Goal: Information Seeking & Learning: Learn about a topic

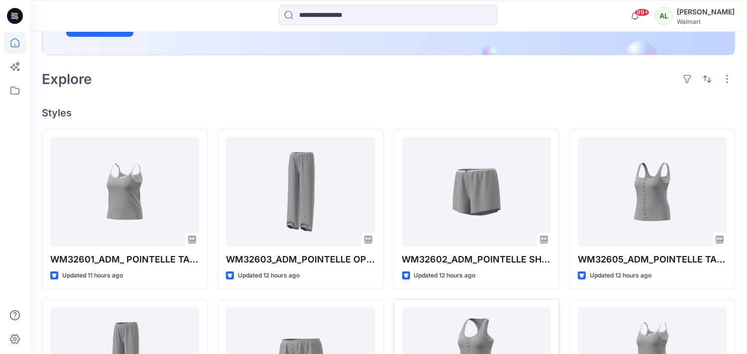
scroll to position [193, 0]
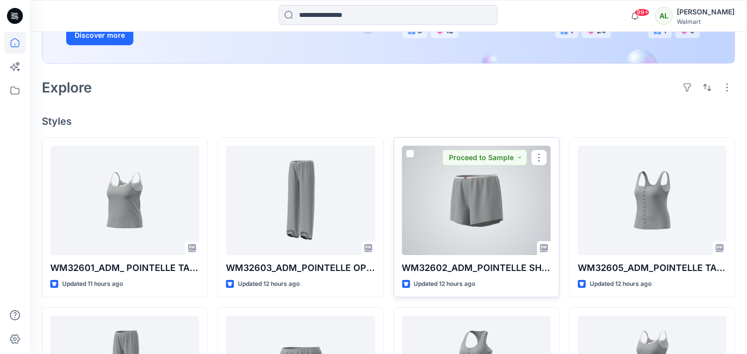
click at [489, 230] on div at bounding box center [476, 200] width 149 height 109
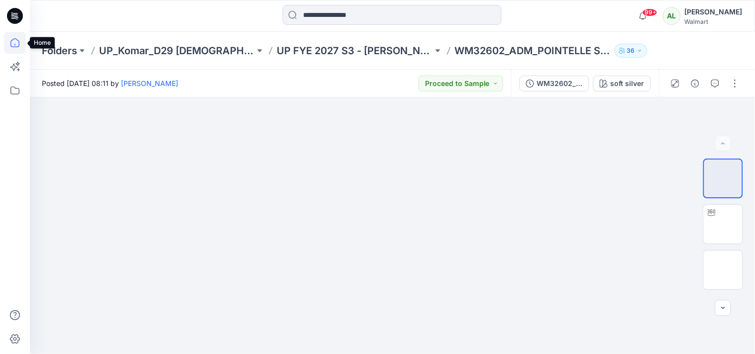
click at [15, 48] on icon at bounding box center [15, 43] width 22 height 22
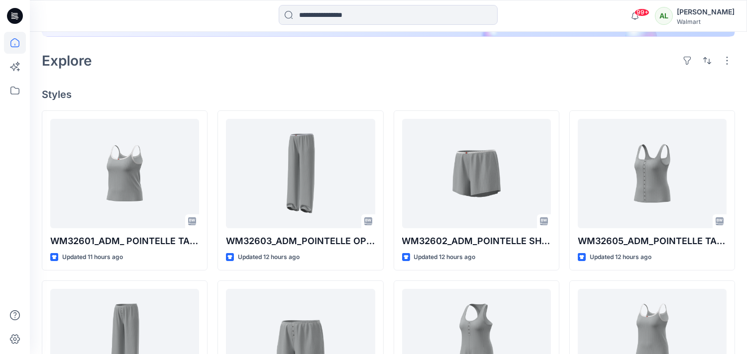
scroll to position [221, 0]
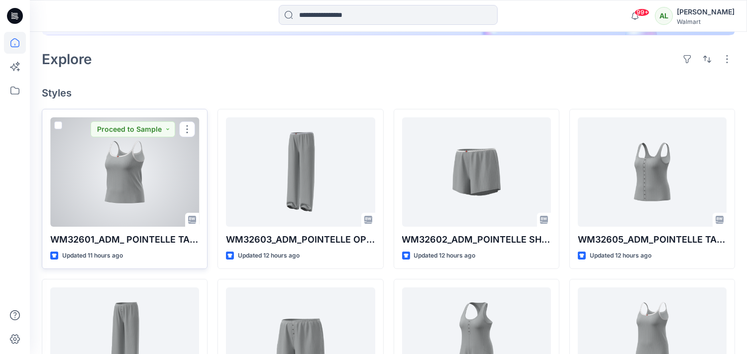
click at [138, 181] on div at bounding box center [124, 171] width 149 height 109
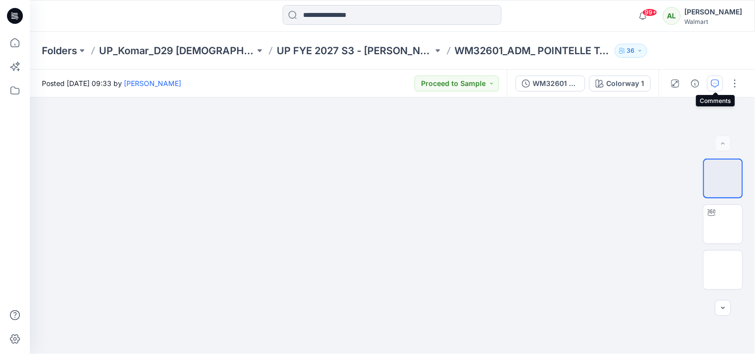
click at [713, 80] on icon "button" at bounding box center [715, 84] width 8 height 8
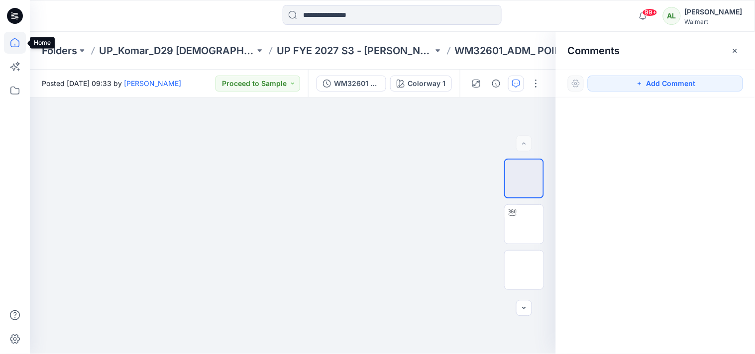
click at [15, 43] on icon at bounding box center [15, 43] width 22 height 22
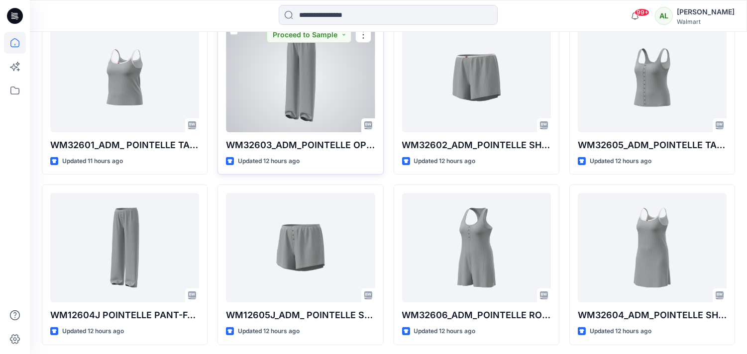
scroll to position [387, 0]
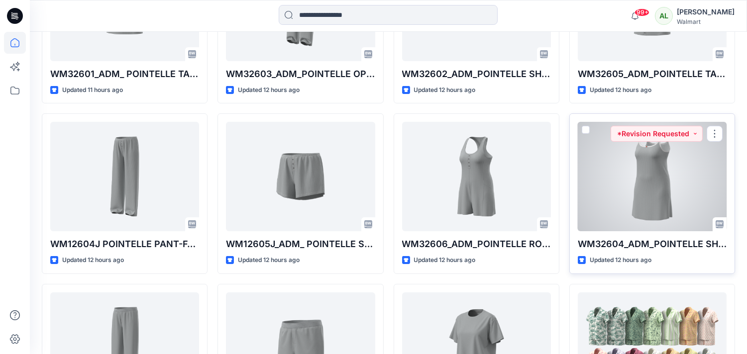
click at [647, 159] on div at bounding box center [652, 176] width 149 height 109
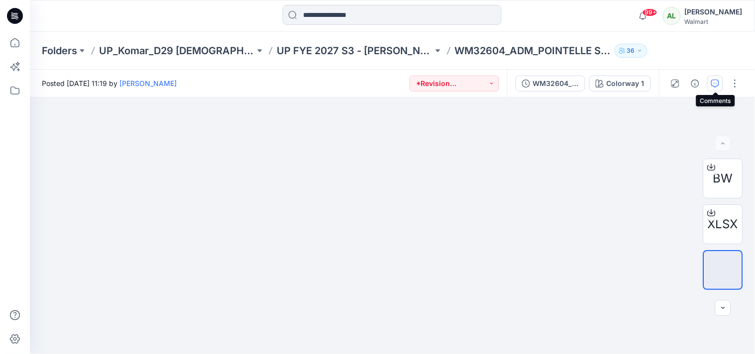
click at [719, 80] on icon "button" at bounding box center [715, 84] width 8 height 8
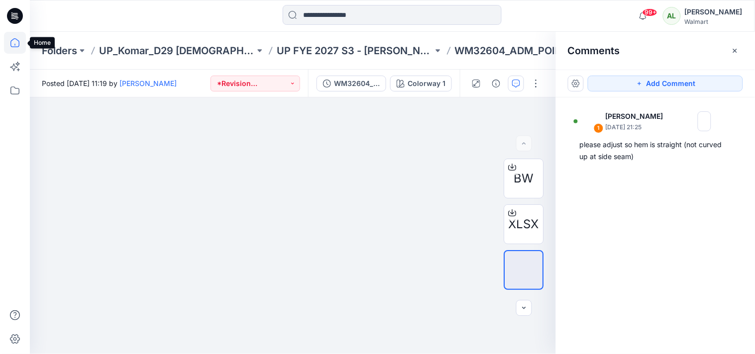
click at [15, 40] on icon at bounding box center [15, 43] width 22 height 22
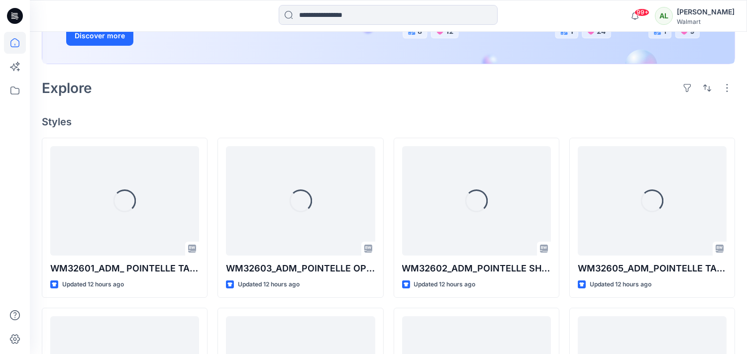
scroll to position [276, 0]
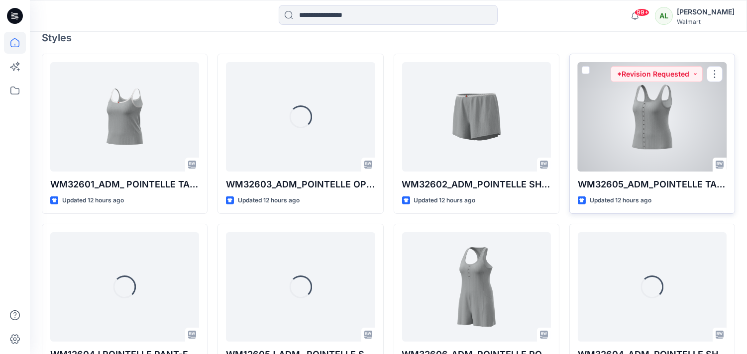
click at [660, 122] on div at bounding box center [652, 116] width 149 height 109
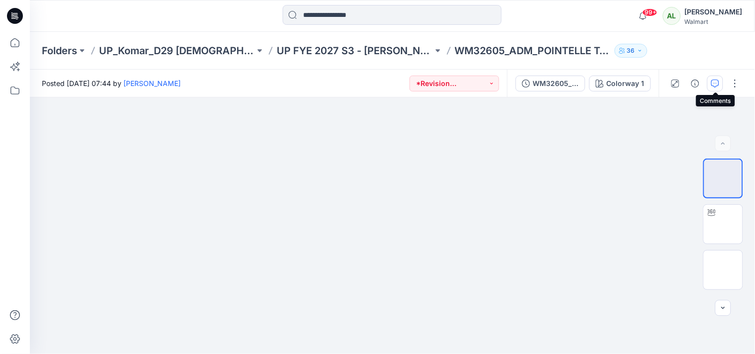
click at [718, 80] on icon "button" at bounding box center [715, 84] width 8 height 8
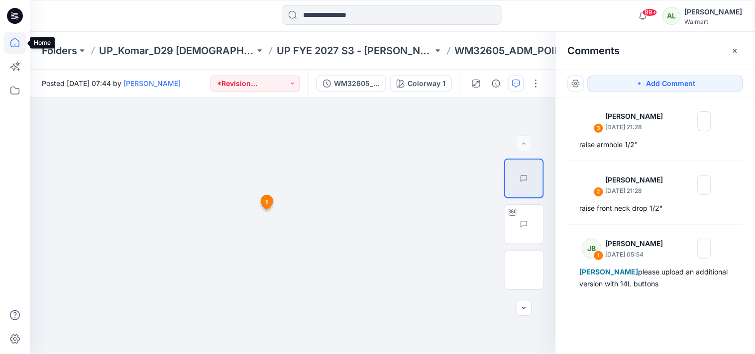
click at [15, 41] on icon at bounding box center [15, 43] width 22 height 22
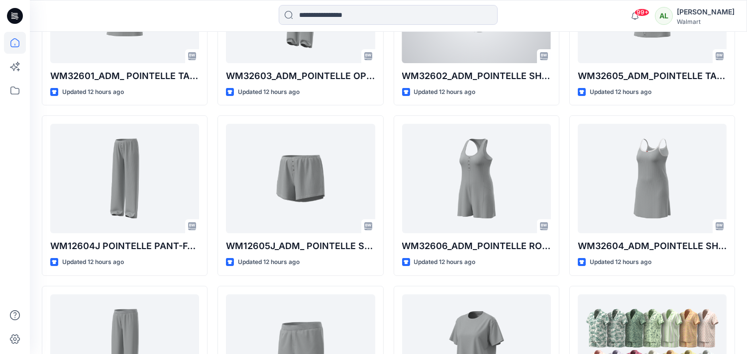
scroll to position [387, 0]
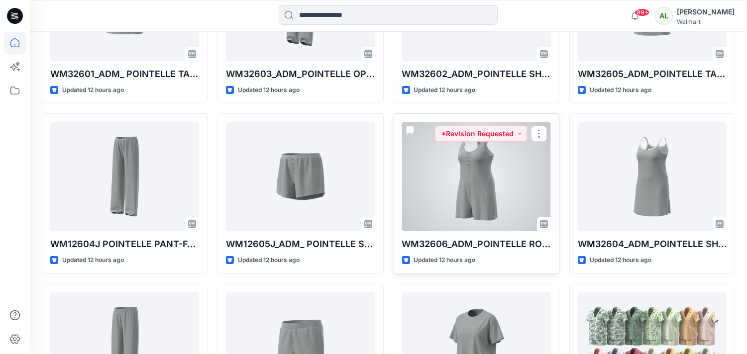
click at [477, 179] on div at bounding box center [476, 176] width 149 height 109
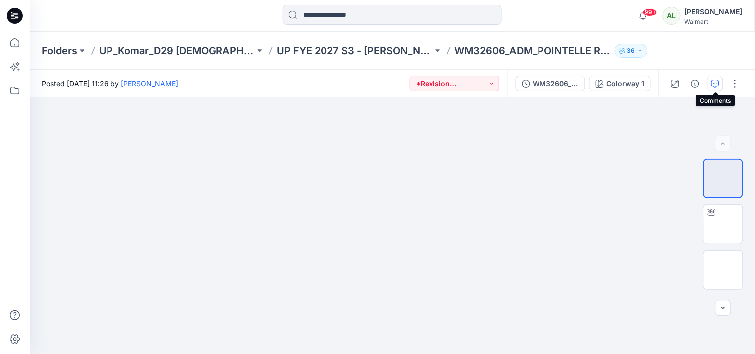
click at [716, 83] on icon "button" at bounding box center [714, 83] width 3 height 0
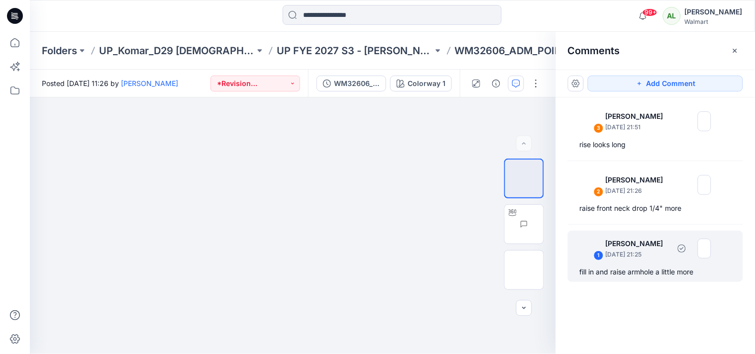
click at [626, 261] on div "1 [PERSON_NAME] [DATE] 21:25" at bounding box center [642, 248] width 137 height 27
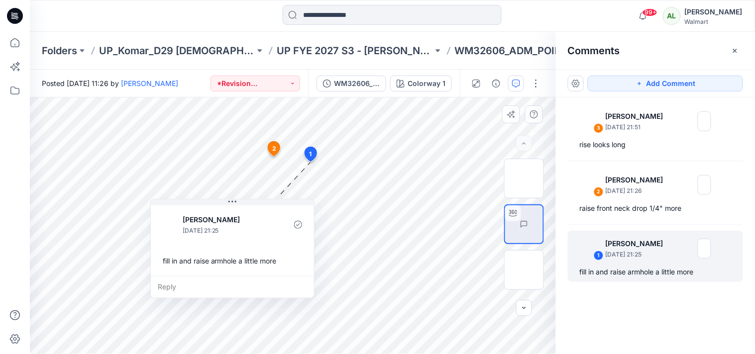
drag, startPoint x: 395, startPoint y: 172, endPoint x: 250, endPoint y: 204, distance: 148.3
click at [250, 204] on button at bounding box center [232, 202] width 163 height 6
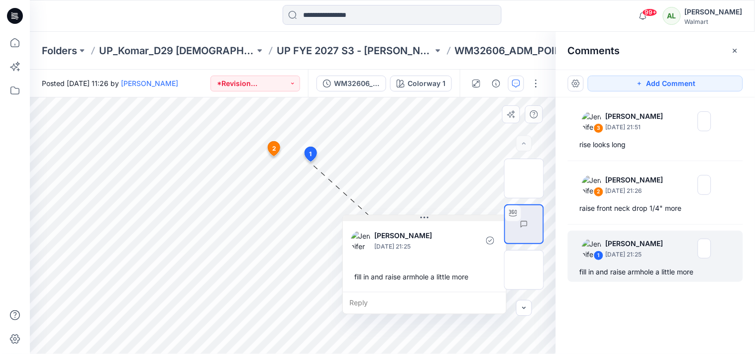
drag, startPoint x: 247, startPoint y: 205, endPoint x: 439, endPoint y: 221, distance: 192.7
click at [439, 221] on button at bounding box center [424, 218] width 163 height 6
click at [17, 42] on icon at bounding box center [15, 43] width 22 height 22
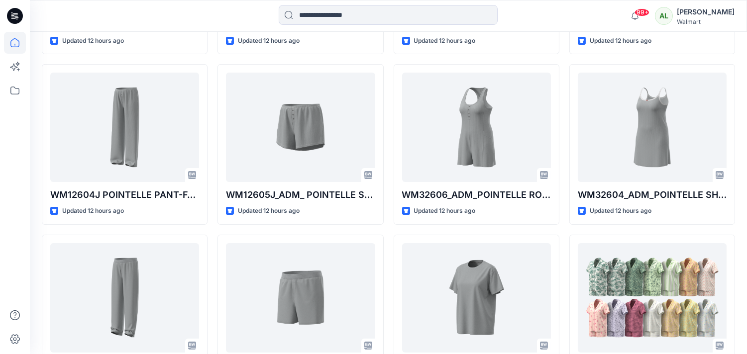
scroll to position [442, 0]
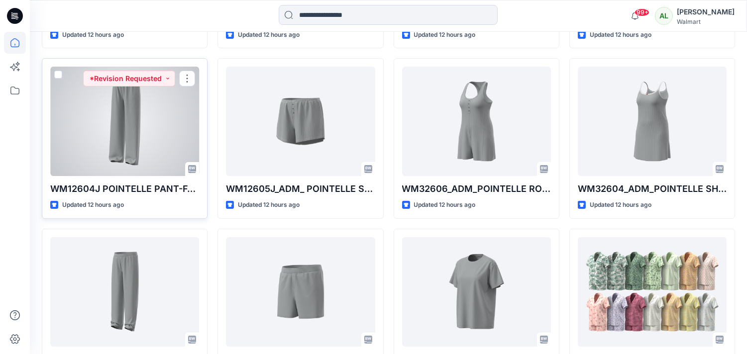
click at [137, 143] on div at bounding box center [124, 121] width 149 height 109
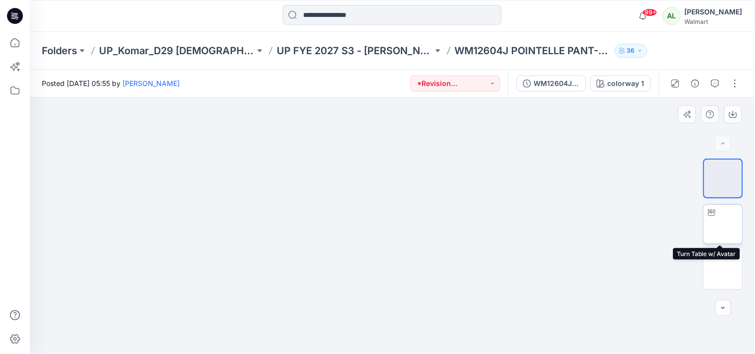
click at [723, 224] on img at bounding box center [723, 224] width 0 height 0
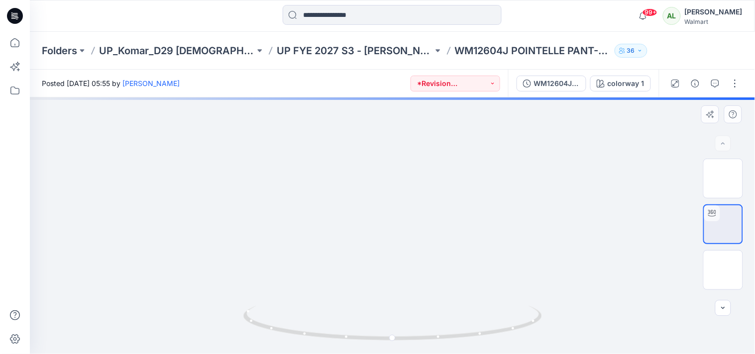
drag, startPoint x: 433, startPoint y: 264, endPoint x: 334, endPoint y: 234, distance: 103.1
drag, startPoint x: 200, startPoint y: 197, endPoint x: 294, endPoint y: 249, distance: 107.4
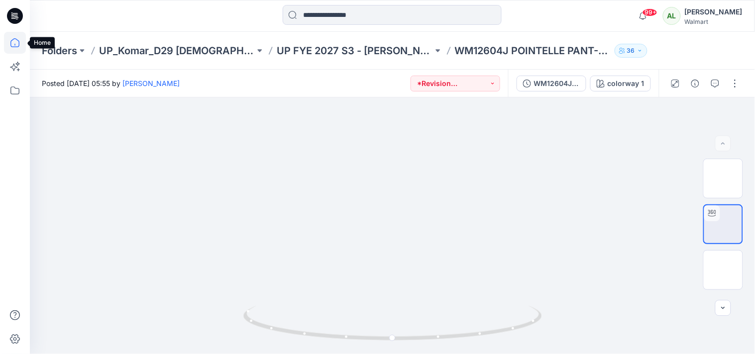
click at [14, 47] on icon at bounding box center [14, 42] width 9 height 9
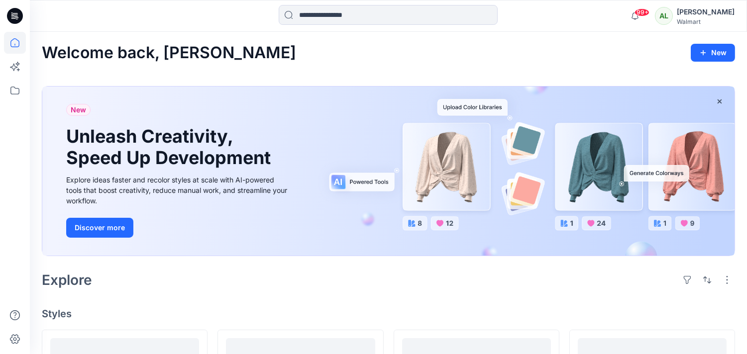
scroll to position [285, 0]
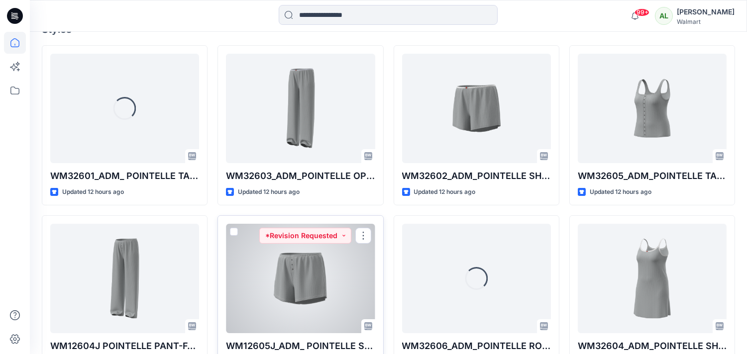
click at [325, 278] on div at bounding box center [300, 278] width 149 height 109
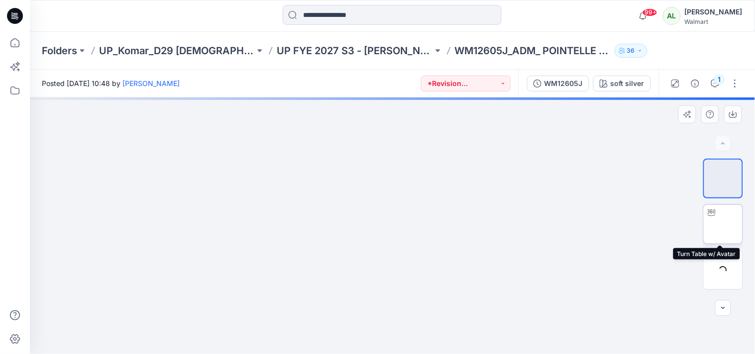
click at [723, 224] on img at bounding box center [723, 224] width 0 height 0
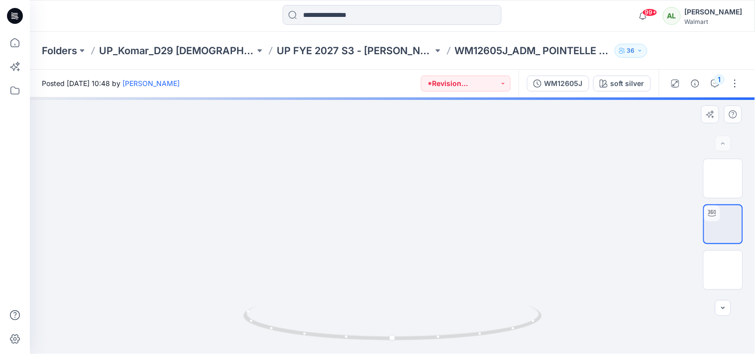
drag, startPoint x: 485, startPoint y: 233, endPoint x: 398, endPoint y: 229, distance: 86.7
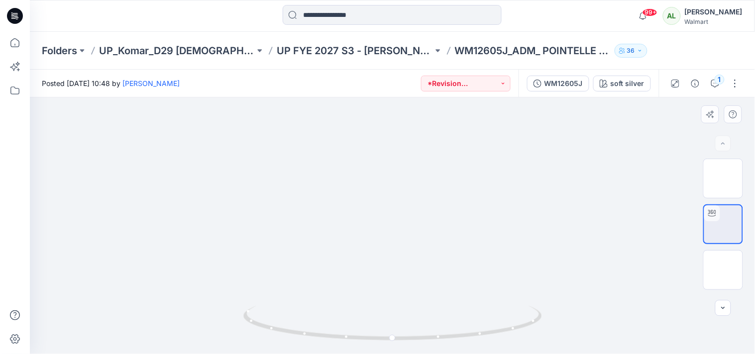
click at [12, 40] on icon at bounding box center [14, 42] width 9 height 9
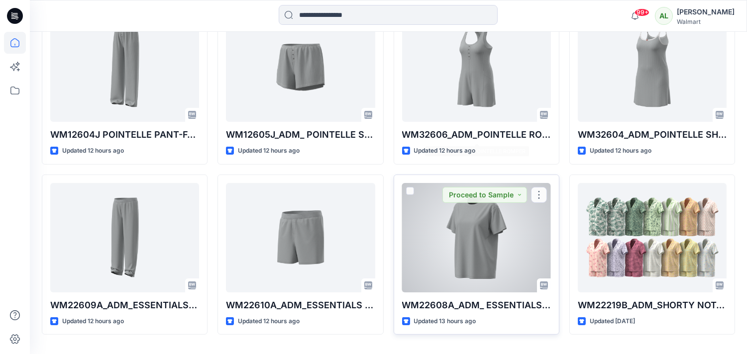
scroll to position [497, 0]
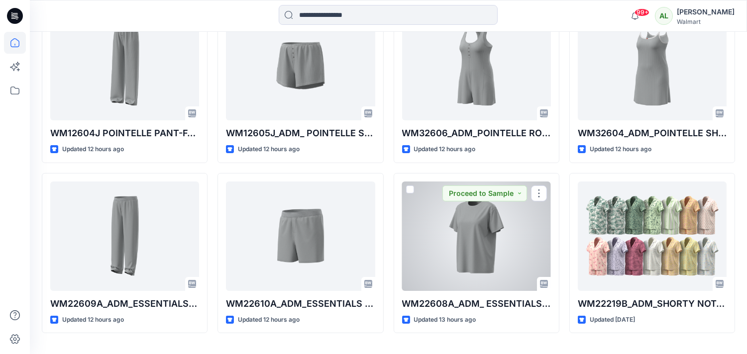
click at [471, 241] on div at bounding box center [476, 236] width 149 height 109
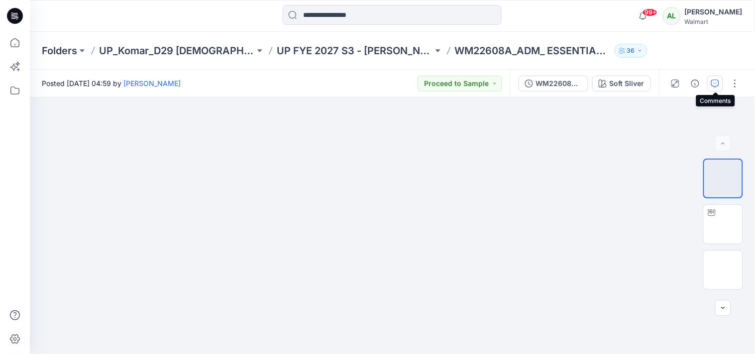
click at [711, 85] on icon "button" at bounding box center [715, 84] width 8 height 8
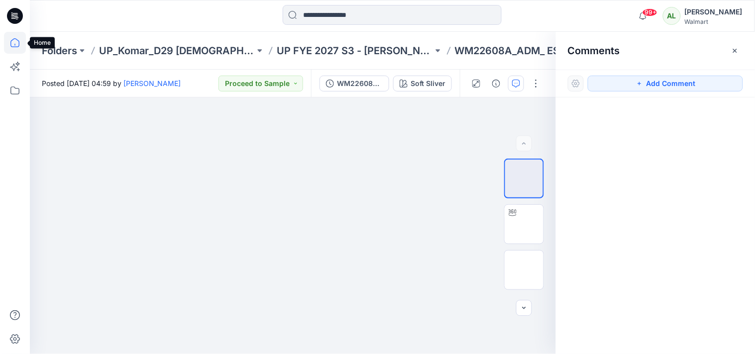
click at [10, 42] on icon at bounding box center [14, 42] width 9 height 9
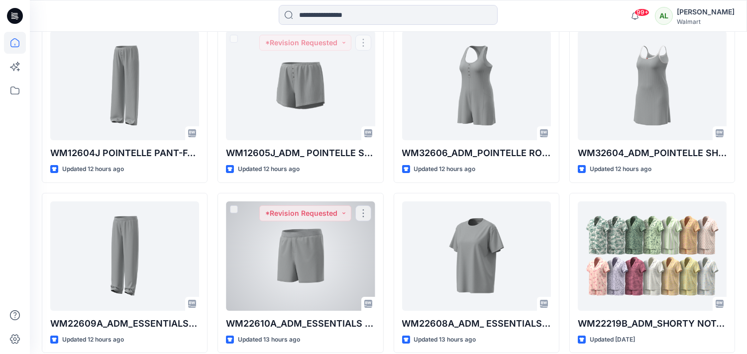
scroll to position [497, 0]
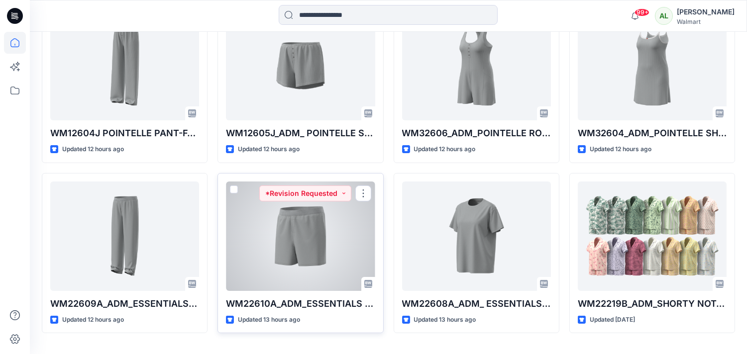
click at [294, 222] on div at bounding box center [300, 236] width 149 height 109
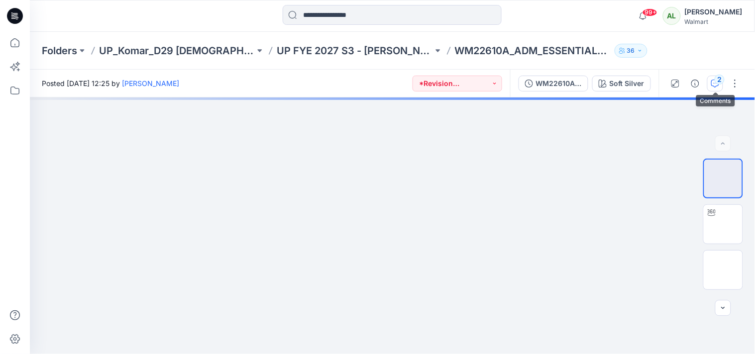
click at [718, 79] on div "2" at bounding box center [719, 80] width 10 height 10
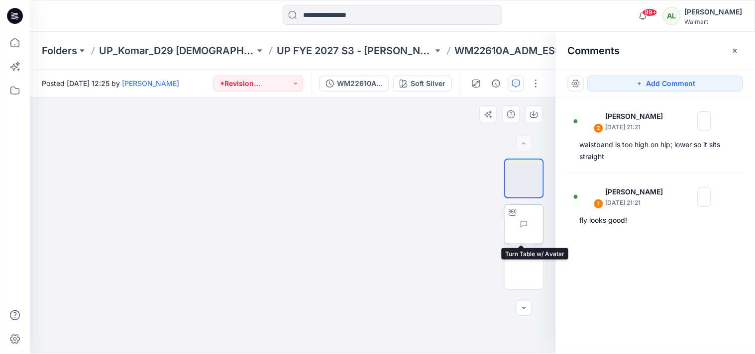
click at [543, 224] on img at bounding box center [543, 224] width 0 height 0
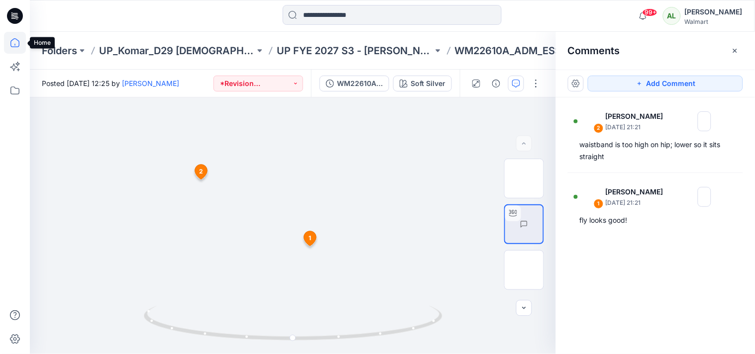
click at [13, 42] on icon at bounding box center [15, 43] width 22 height 22
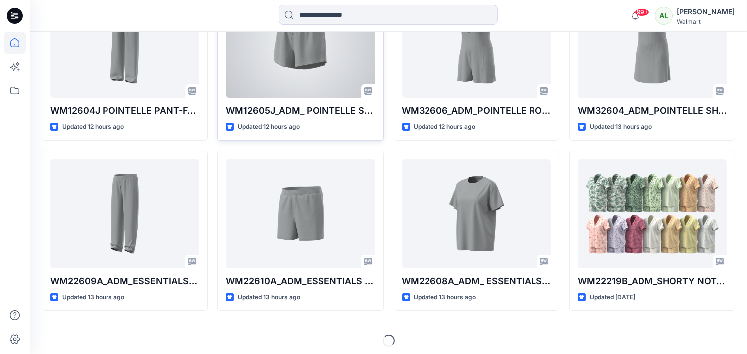
scroll to position [524, 0]
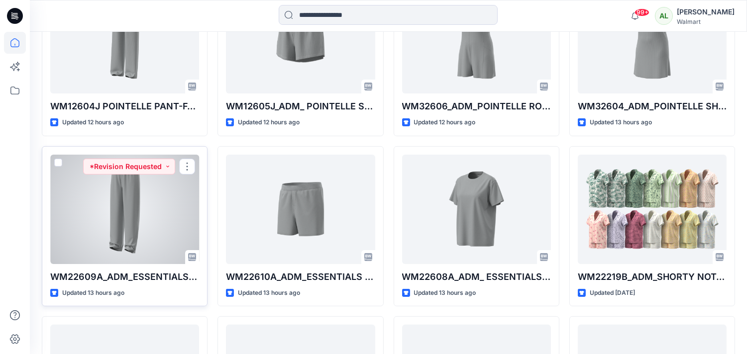
click at [148, 199] on div at bounding box center [124, 209] width 149 height 109
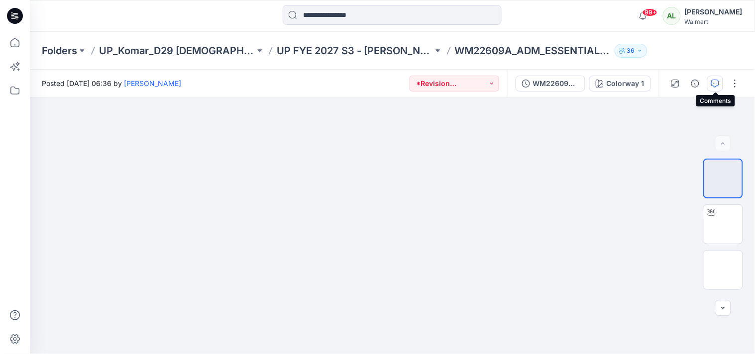
click at [713, 80] on icon "button" at bounding box center [715, 84] width 8 height 8
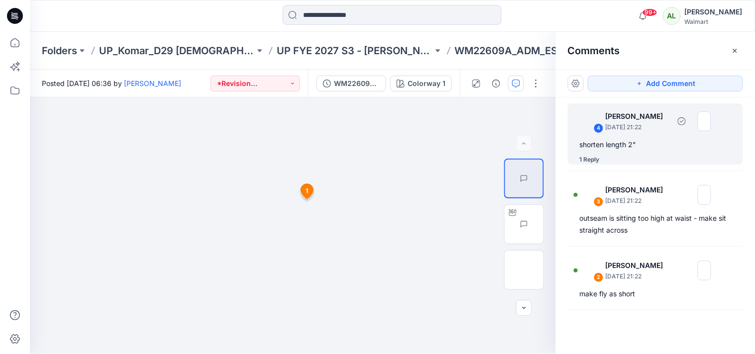
click at [624, 142] on div "shorten length 2"" at bounding box center [655, 145] width 151 height 12
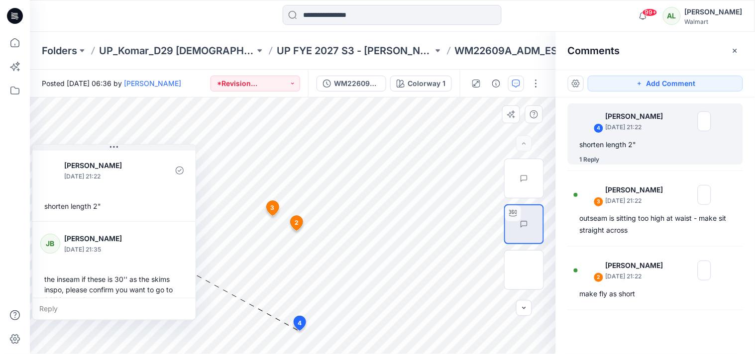
drag, startPoint x: 409, startPoint y: 262, endPoint x: 151, endPoint y: 166, distance: 275.5
click at [151, 166] on div at bounding box center [156, 170] width 22 height 27
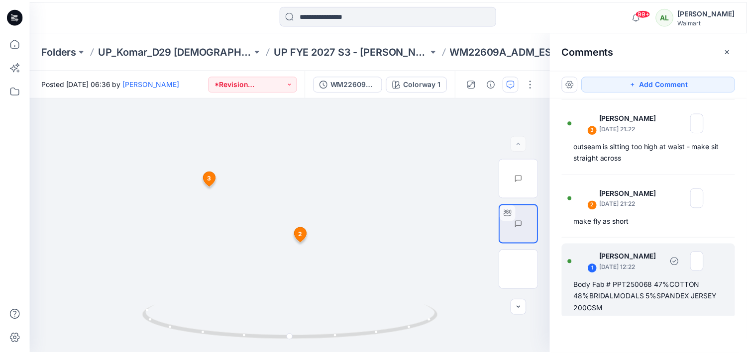
scroll to position [80, 0]
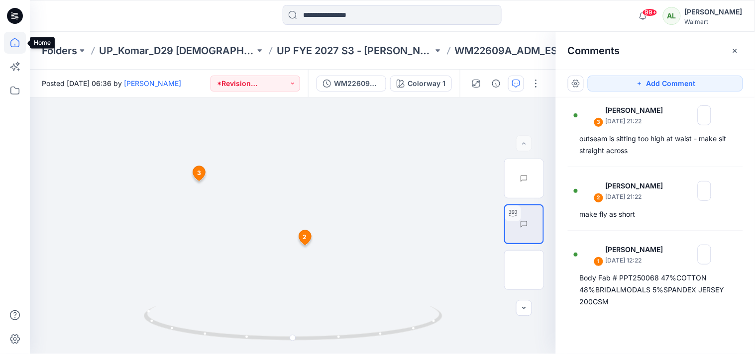
click at [16, 45] on icon at bounding box center [15, 43] width 22 height 22
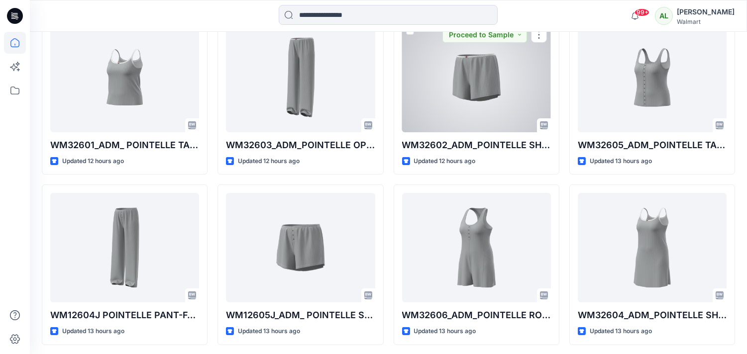
scroll to position [387, 0]
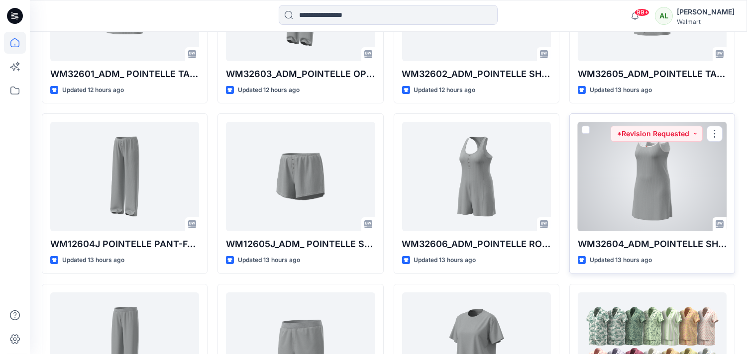
click at [669, 174] on div at bounding box center [652, 176] width 149 height 109
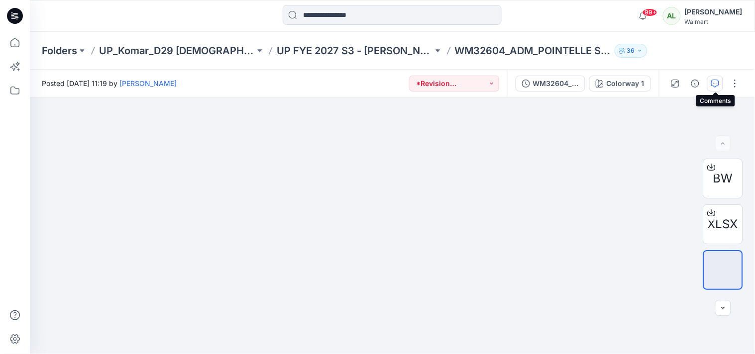
click at [718, 84] on icon "button" at bounding box center [715, 84] width 8 height 8
